Goal: Check status: Check status

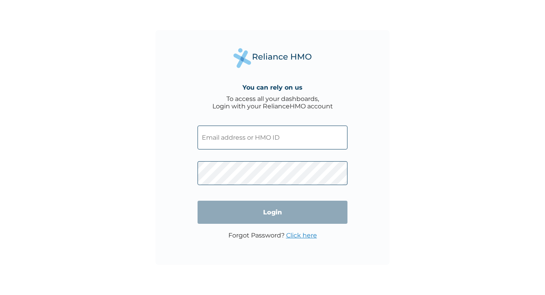
type input "[PERSON_NAME][EMAIL_ADDRESS][DOMAIN_NAME]"
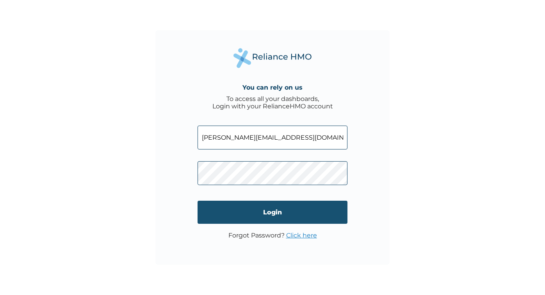
click at [274, 211] on input "Login" at bounding box center [273, 211] width 150 height 23
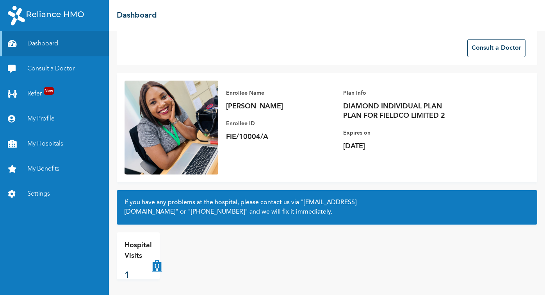
scroll to position [6, 0]
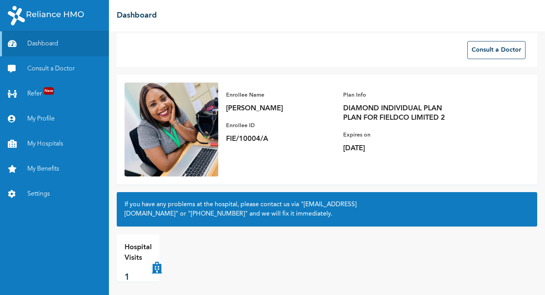
click at [135, 266] on div "Hospital Visits 1" at bounding box center [138, 257] width 27 height 31
click at [134, 271] on p "1" at bounding box center [138, 277] width 27 height 13
click at [135, 261] on p "Hospital Visits" at bounding box center [138, 252] width 27 height 21
click at [484, 45] on button "Consult a Doctor" at bounding box center [497, 50] width 58 height 18
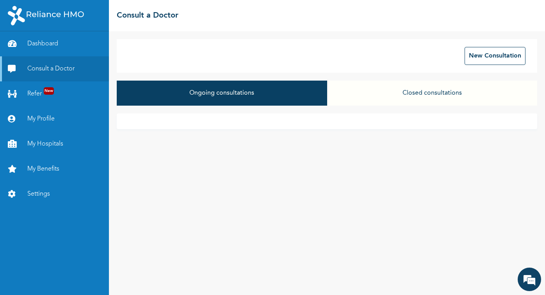
click at [405, 91] on button "Closed consultations" at bounding box center [432, 92] width 210 height 25
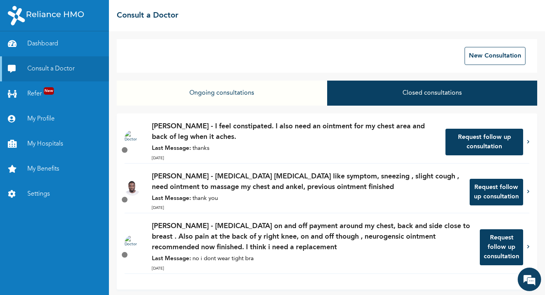
scroll to position [2, 0]
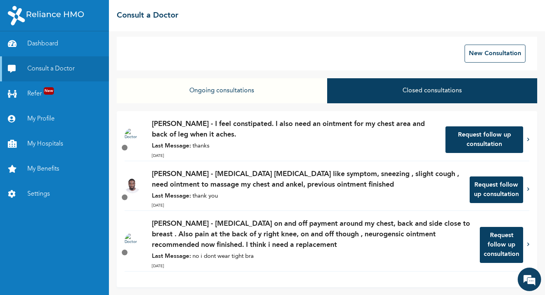
click at [371, 191] on div "[PERSON_NAME] - [MEDICAL_DATA] [MEDICAL_DATA] like symptom, sneezing , slight c…" at bounding box center [307, 190] width 310 height 42
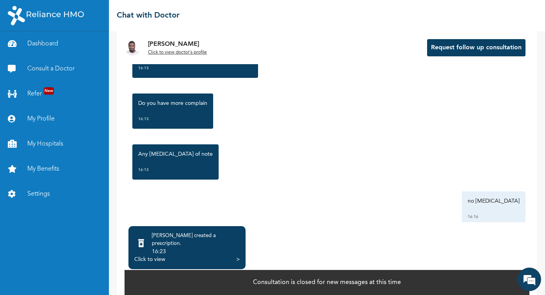
scroll to position [39, 0]
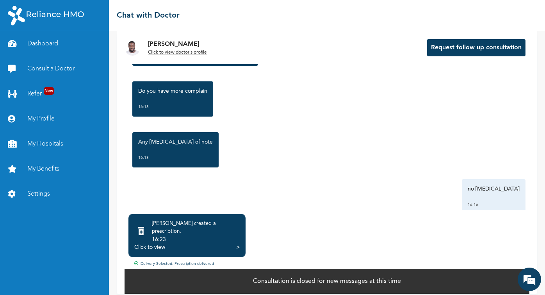
click at [237, 243] on div ">" at bounding box center [238, 247] width 4 height 8
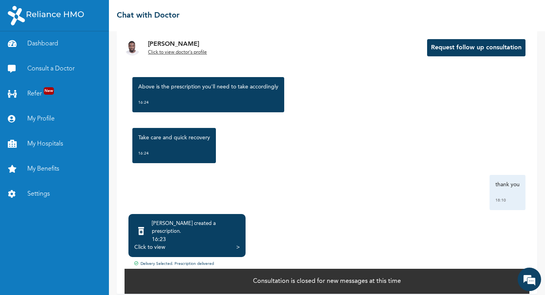
scroll to position [880, 0]
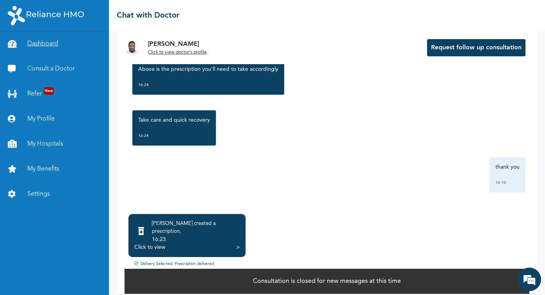
click at [66, 43] on link "Dashboard" at bounding box center [54, 43] width 109 height 25
